Goal: Navigation & Orientation: Find specific page/section

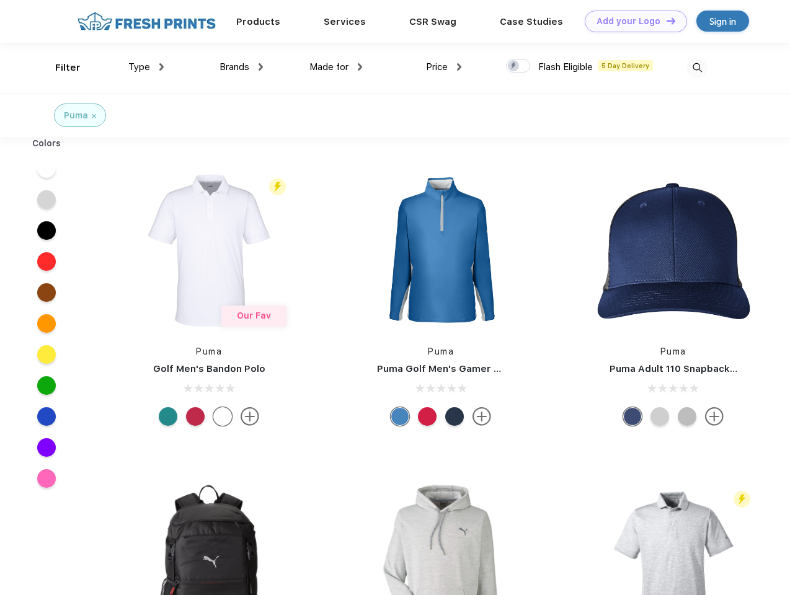
click at [631, 21] on link "Add your Logo Design Tool" at bounding box center [635, 22] width 102 height 22
click at [0, 0] on div "Design Tool" at bounding box center [0, 0] width 0 height 0
click at [665, 20] on link "Add your Logo Design Tool" at bounding box center [635, 22] width 102 height 22
click at [59, 68] on div "Filter" at bounding box center [67, 68] width 25 height 14
click at [146, 67] on span "Type" at bounding box center [139, 66] width 22 height 11
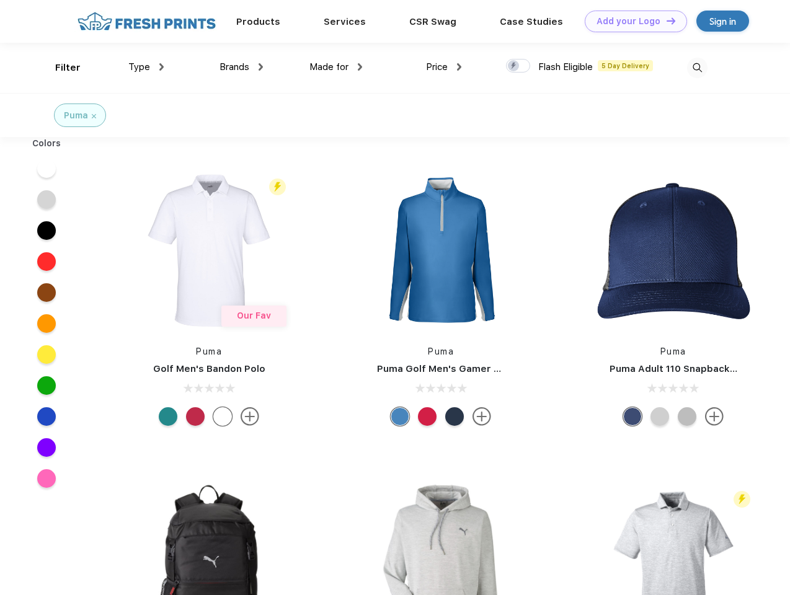
click at [241, 67] on span "Brands" at bounding box center [234, 66] width 30 height 11
click at [336, 67] on span "Made for" at bounding box center [328, 66] width 39 height 11
click at [444, 67] on span "Price" at bounding box center [437, 66] width 22 height 11
click at [518, 66] on div at bounding box center [518, 66] width 24 height 14
click at [514, 66] on input "checkbox" at bounding box center [510, 62] width 8 height 8
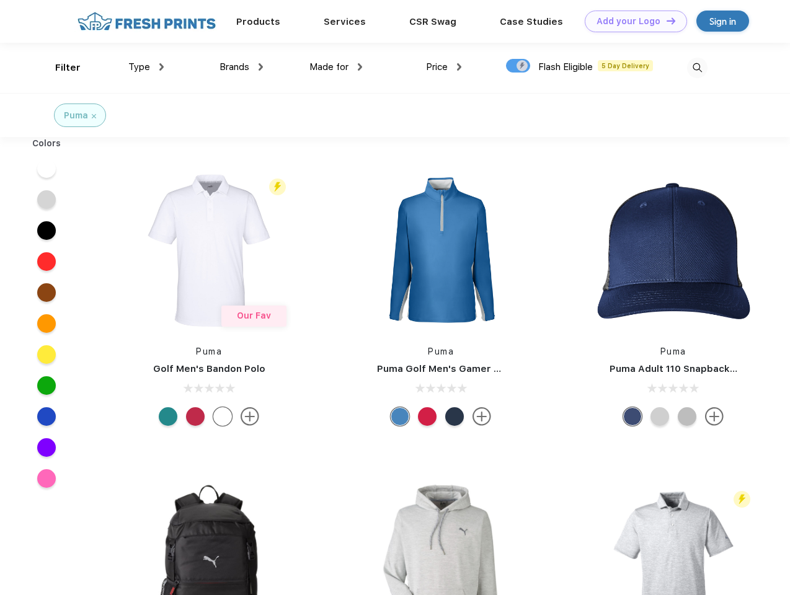
click at [697, 68] on img at bounding box center [697, 68] width 20 height 20
